Goal: Task Accomplishment & Management: Use online tool/utility

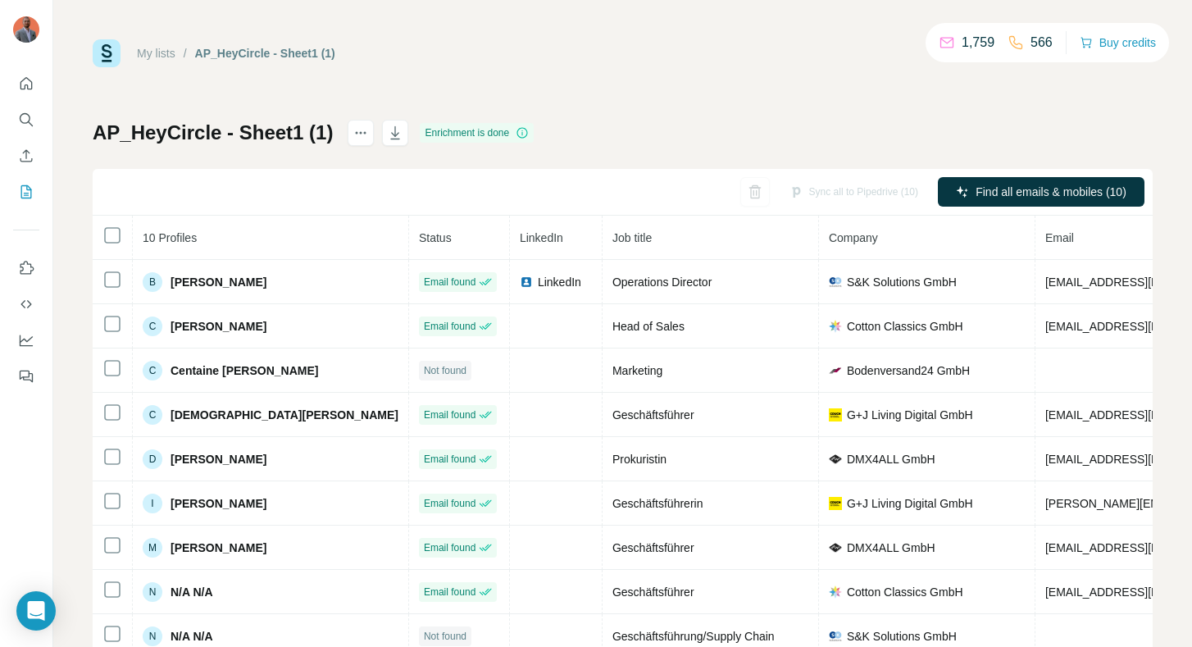
scroll to position [0, 294]
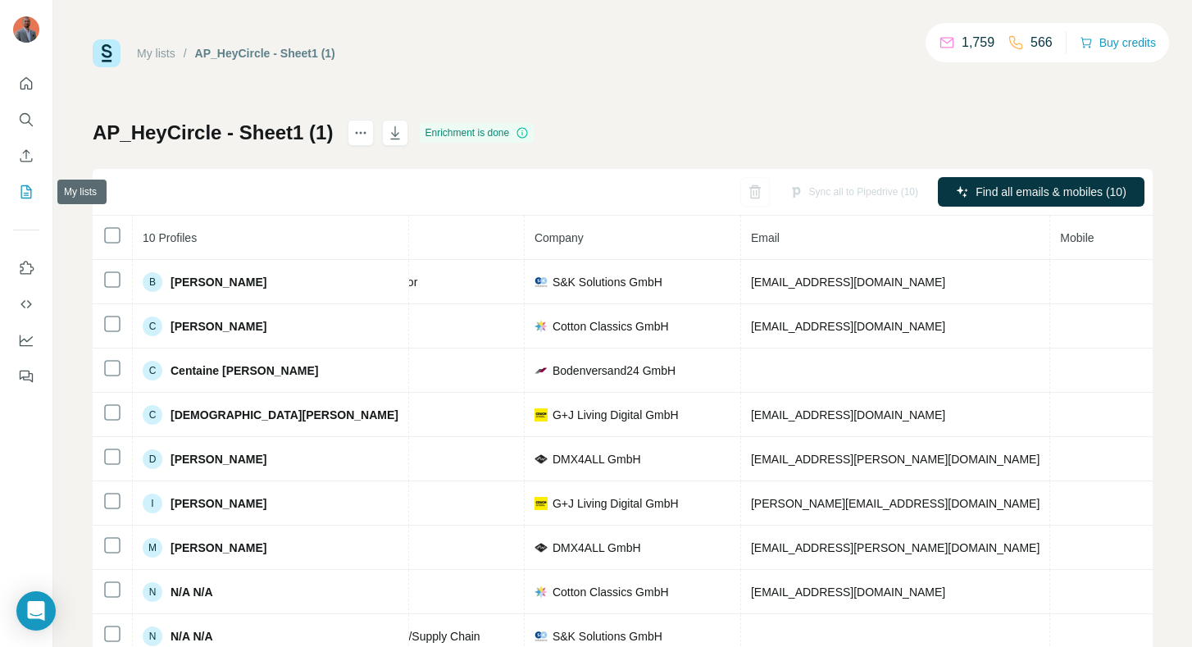
click at [25, 184] on icon "My lists" at bounding box center [26, 192] width 16 height 16
click at [28, 188] on icon "My lists" at bounding box center [26, 192] width 16 height 16
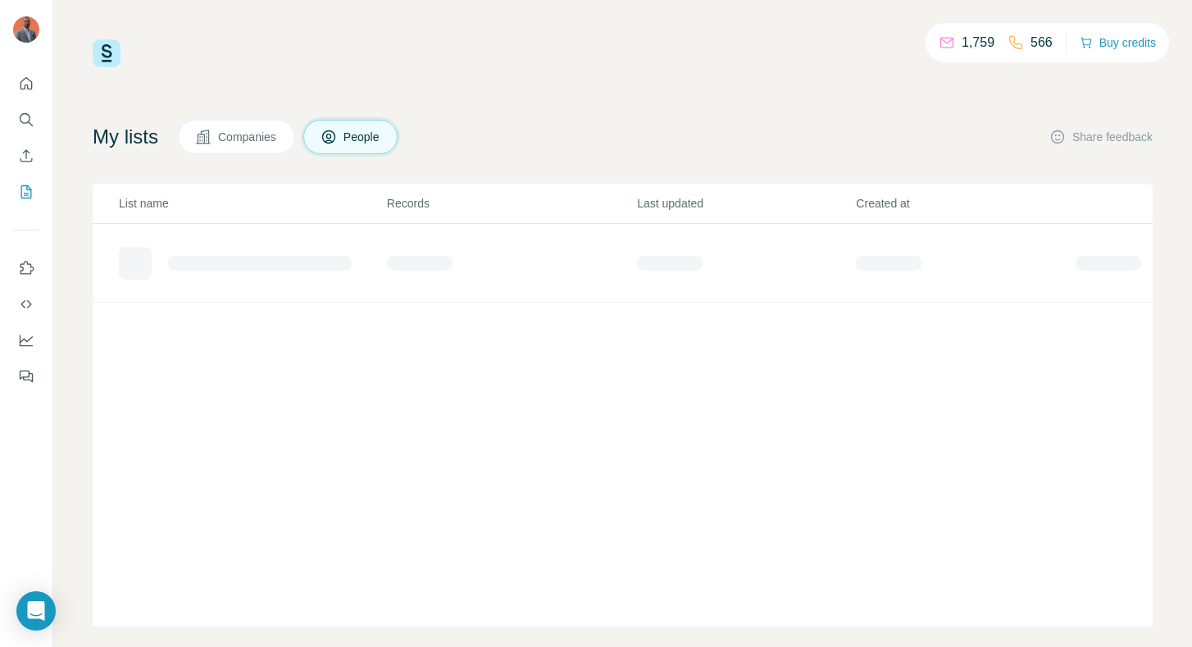
scroll to position [19, 0]
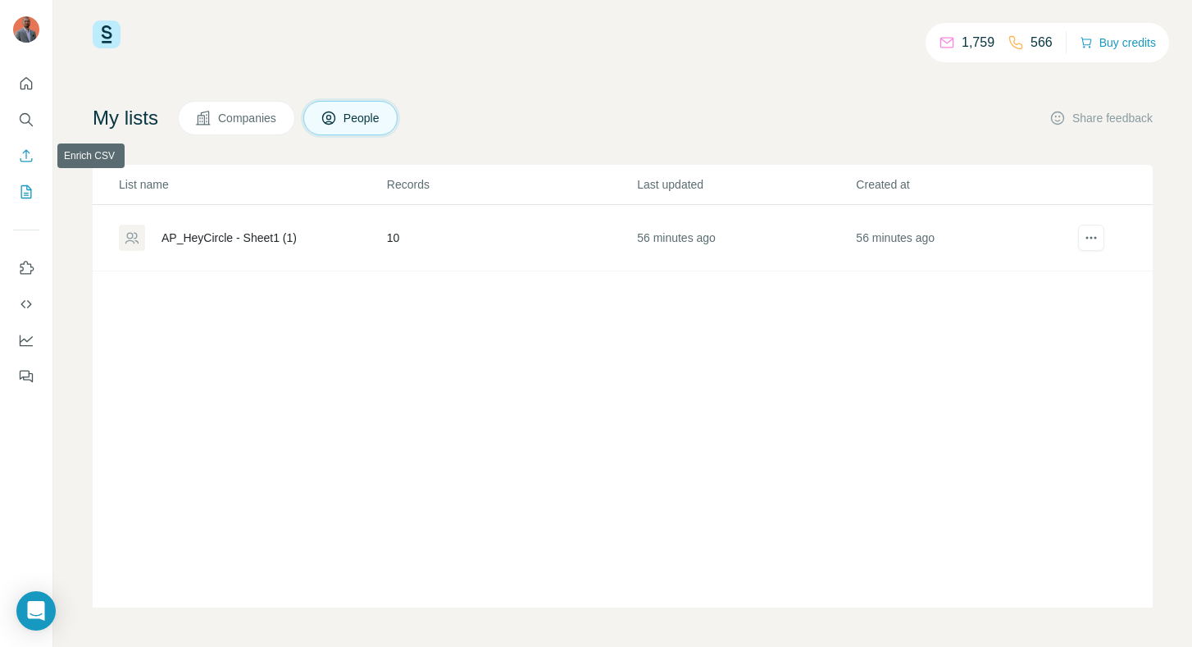
click at [25, 159] on icon "Enrich CSV" at bounding box center [26, 156] width 16 height 16
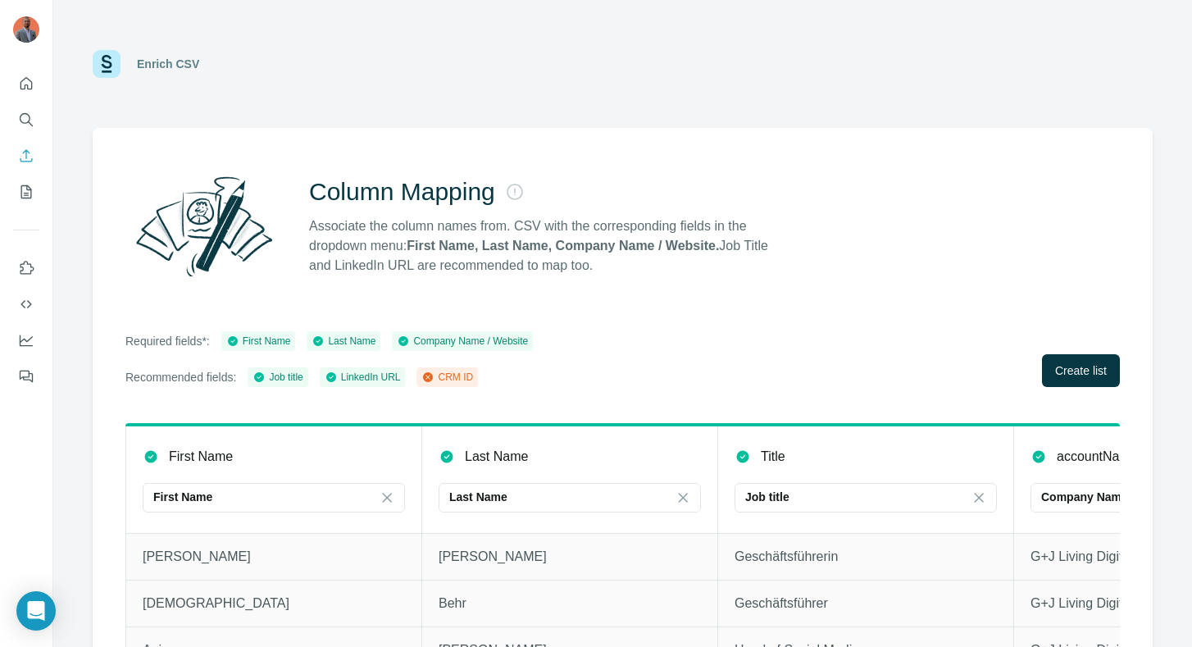
scroll to position [56, 0]
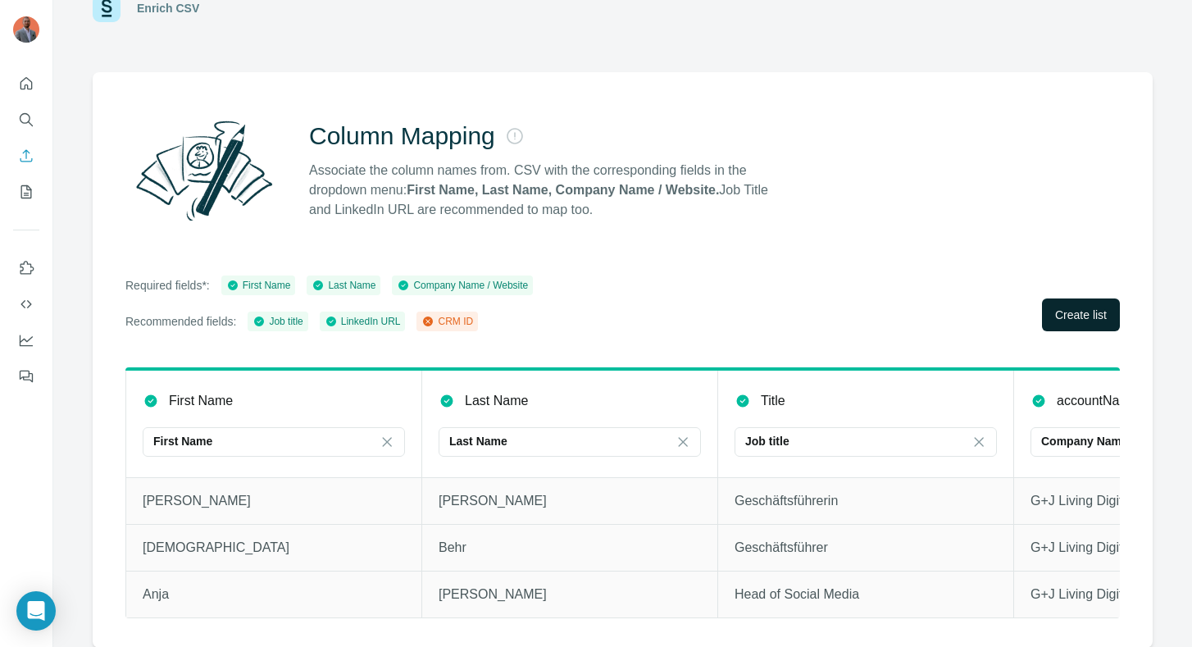
click at [1085, 309] on span "Create list" at bounding box center [1081, 315] width 52 height 16
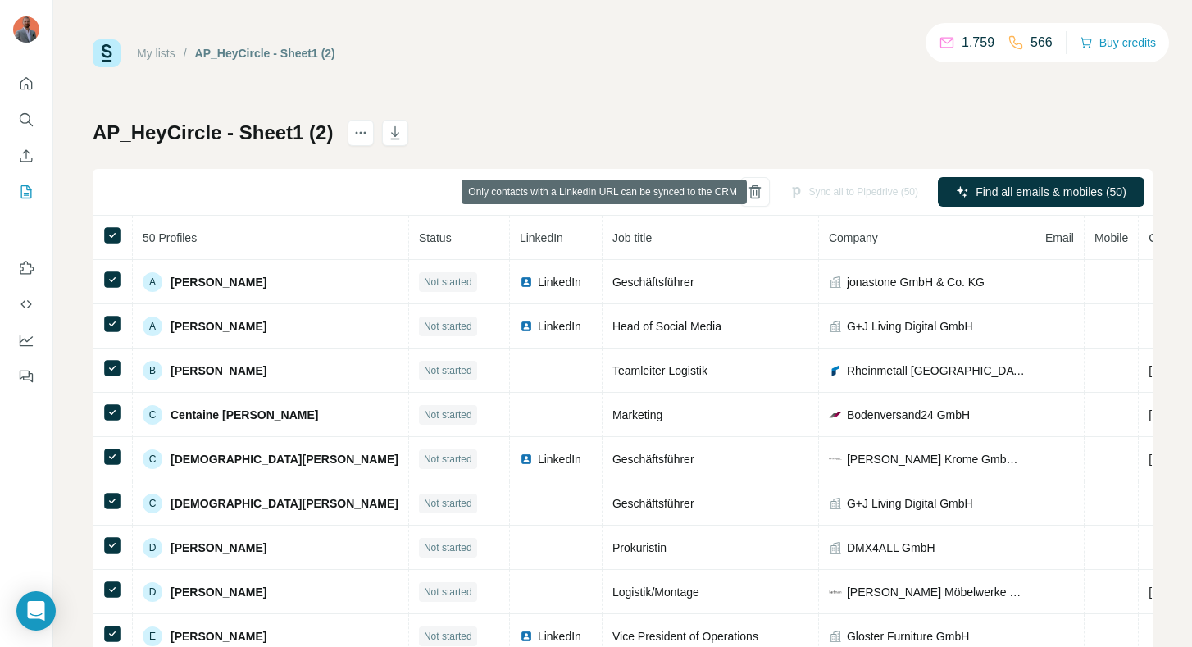
click at [835, 139] on div "AP_HeyCircle - Sheet1 (2) Sync all to Pipedrive (50) Find all emails & mobiles …" at bounding box center [623, 384] width 1060 height 529
click at [352, 195] on div "Sync all to Pipedrive (50) Find all emails & mobiles (50)" at bounding box center [623, 192] width 1060 height 47
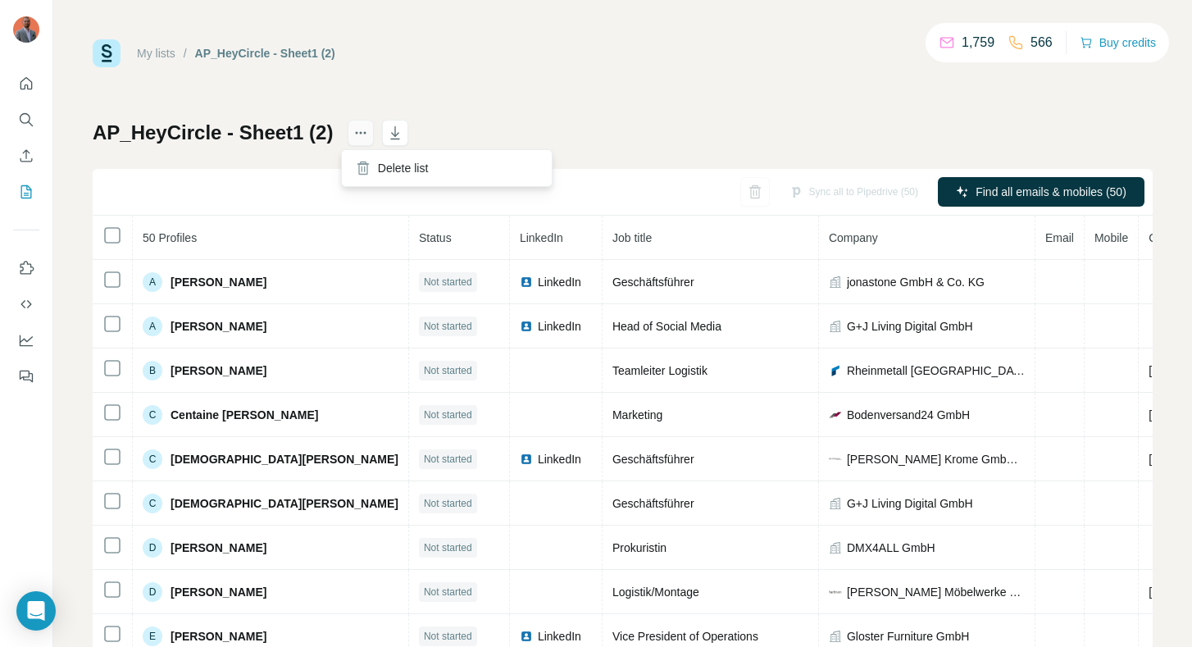
click at [361, 134] on icon "actions" at bounding box center [361, 133] width 16 height 16
click at [530, 115] on div "My lists / AP_HeyCircle - Sheet1 (2) 1,759 566 Buy credits AP_HeyCircle - Sheet…" at bounding box center [623, 343] width 1060 height 609
